Goal: Task Accomplishment & Management: Complete application form

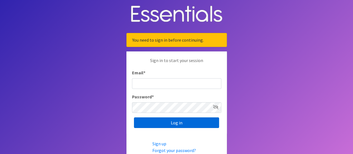
type input "[EMAIL_ADDRESS][DOMAIN_NAME]"
click at [163, 125] on input "Log in" at bounding box center [176, 122] width 85 height 11
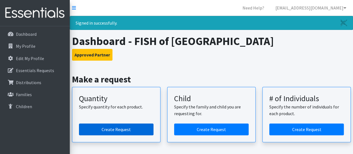
click at [117, 124] on link "Create Request" at bounding box center [116, 129] width 75 height 12
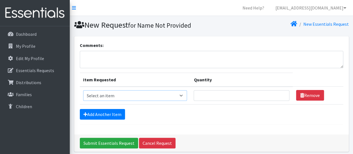
click at [135, 96] on select "Select an item Diaper (Size 2) Diaper (Size 3) Diaper (Size 4) Diaper (Size 5) …" at bounding box center [135, 95] width 104 height 11
click at [83, 90] on select "Select an item Diaper (Size 2) Diaper (Size 3) Diaper (Size 4) Diaper (Size 5) …" at bounding box center [135, 95] width 104 height 11
click at [126, 96] on select "Select an item Diaper (Size 2) Diaper (Size 3) Diaper (Size 4) Diaper (Size 5) …" at bounding box center [135, 95] width 104 height 11
select select "2955"
click at [83, 90] on select "Select an item Diaper (Size 2) Diaper (Size 3) Diaper (Size 4) Diaper (Size 5) …" at bounding box center [135, 95] width 104 height 11
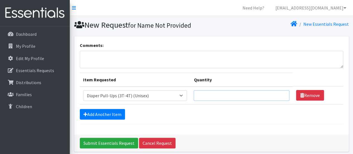
click at [208, 97] on input "Quantity" at bounding box center [241, 95] width 95 height 11
type input "500"
click at [115, 111] on link "Add Another Item" at bounding box center [102, 114] width 45 height 11
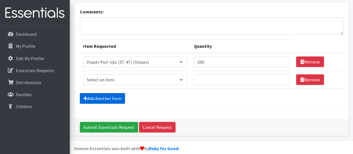
scroll to position [40, 0]
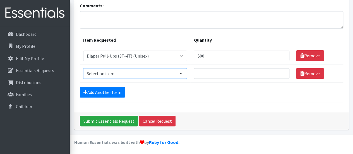
click at [110, 74] on select "Select an item Diaper (Size 2) Diaper (Size 3) Diaper (Size 4) Diaper (Size 5) …" at bounding box center [135, 73] width 104 height 11
select select "2958"
click at [83, 68] on select "Select an item Diaper (Size 2) Diaper (Size 3) Diaper (Size 4) Diaper (Size 5) …" at bounding box center [135, 73] width 104 height 11
click at [205, 74] on input "Quantity" at bounding box center [241, 73] width 95 height 11
type input "500"
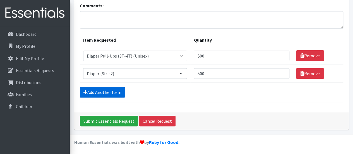
click at [100, 88] on link "Add Another Item" at bounding box center [102, 92] width 45 height 11
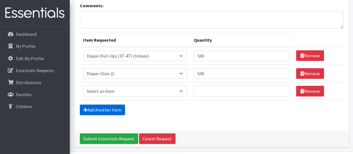
scroll to position [57, 0]
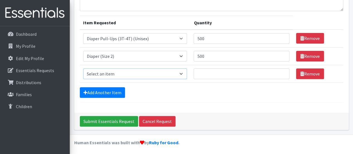
click at [101, 77] on select "Select an item Diaper (Size 2) Diaper (Size 3) Diaper (Size 4) Diaper (Size 5) …" at bounding box center [135, 73] width 104 height 11
select select "2960"
click at [83, 68] on select "Select an item Diaper (Size 2) Diaper (Size 3) Diaper (Size 4) Diaper (Size 5) …" at bounding box center [135, 73] width 104 height 11
click at [201, 71] on input "Quantity" at bounding box center [241, 73] width 95 height 11
type input "500"
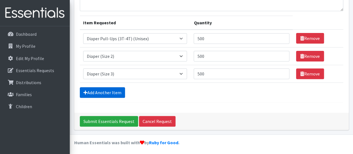
click at [92, 89] on link "Add Another Item" at bounding box center [102, 92] width 45 height 11
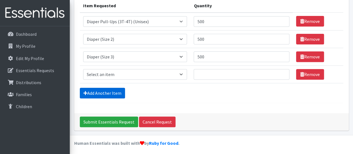
scroll to position [75, 0]
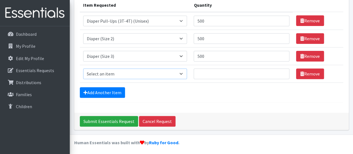
click at [103, 70] on select "Select an item Diaper (Size 2) Diaper (Size 3) Diaper (Size 4) Diaper (Size 5) …" at bounding box center [135, 73] width 104 height 11
select select "2961"
click at [83, 68] on select "Select an item Diaper (Size 2) Diaper (Size 3) Diaper (Size 4) Diaper (Size 5) …" at bounding box center [135, 73] width 104 height 11
click at [201, 71] on input "Quantity" at bounding box center [241, 73] width 95 height 11
type input "500"
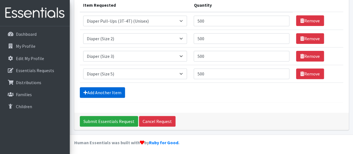
click at [109, 87] on link "Add Another Item" at bounding box center [102, 92] width 45 height 11
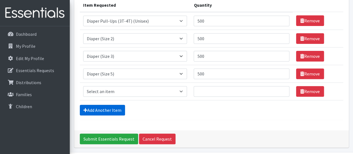
scroll to position [92, 0]
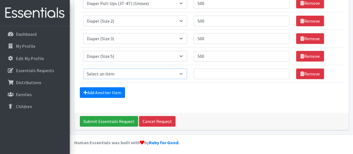
click at [130, 73] on select "Select an item Diaper (Size 2) Diaper (Size 3) Diaper (Size 4) Diaper (Size 5) …" at bounding box center [135, 73] width 104 height 11
select select "2950"
click at [83, 68] on select "Select an item Diaper (Size 2) Diaper (Size 3) Diaper (Size 4) Diaper (Size 5) …" at bounding box center [135, 73] width 104 height 11
click at [208, 73] on input "Quantity" at bounding box center [241, 73] width 95 height 11
type input "500"
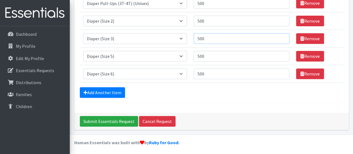
drag, startPoint x: 211, startPoint y: 40, endPoint x: 189, endPoint y: 40, distance: 22.3
click at [189, 40] on tr "Item Requested Select an item Diaper (Size 2) Diaper (Size 3) Diaper (Size 4) D…" at bounding box center [211, 39] width 263 height 18
type input "250"
click at [102, 91] on link "Add Another Item" at bounding box center [102, 92] width 45 height 11
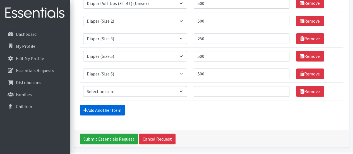
scroll to position [109, 0]
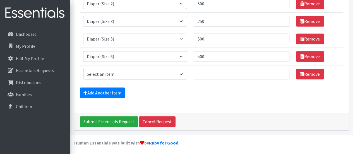
click at [106, 69] on select "Select an item Diaper (Size 2) Diaper (Size 3) Diaper (Size 4) Diaper (Size 5) …" at bounding box center [135, 74] width 104 height 11
select select "2937"
click at [83, 69] on select "Select an item Diaper (Size 2) Diaper (Size 3) Diaper (Size 4) Diaper (Size 5) …" at bounding box center [135, 74] width 104 height 11
click at [198, 71] on input "Quantity" at bounding box center [241, 74] width 95 height 11
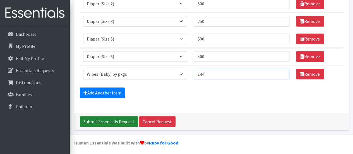
type input "144"
click at [99, 119] on input "Submit Essentials Request" at bounding box center [109, 121] width 58 height 11
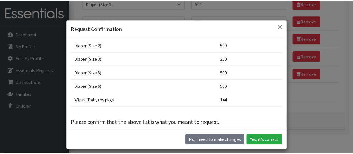
scroll to position [32, 0]
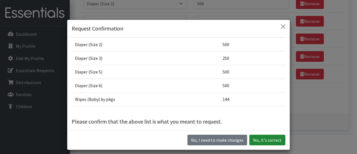
click at [266, 140] on button "Yes, it's correct" at bounding box center [268, 140] width 36 height 11
